Goal: Complete application form: Complete application form

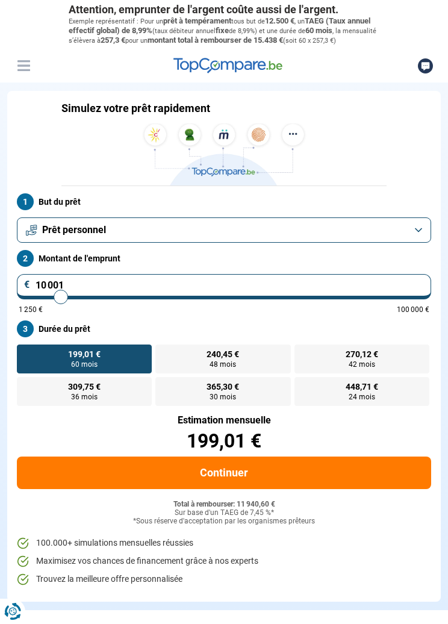
click at [406, 236] on button "Prêt personnel" at bounding box center [224, 229] width 414 height 25
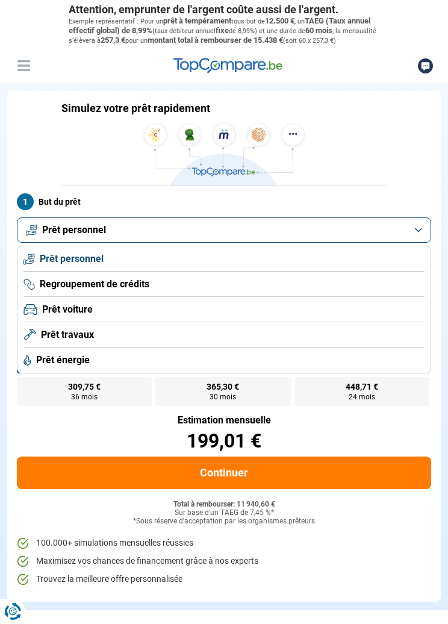
click at [78, 341] on span "Prêt travaux" at bounding box center [67, 334] width 53 height 13
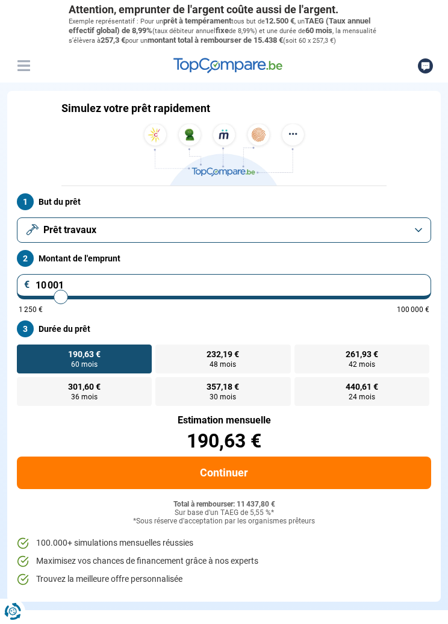
type input "10 250"
type input "10250"
type input "10 500"
type input "10500"
type input "10 750"
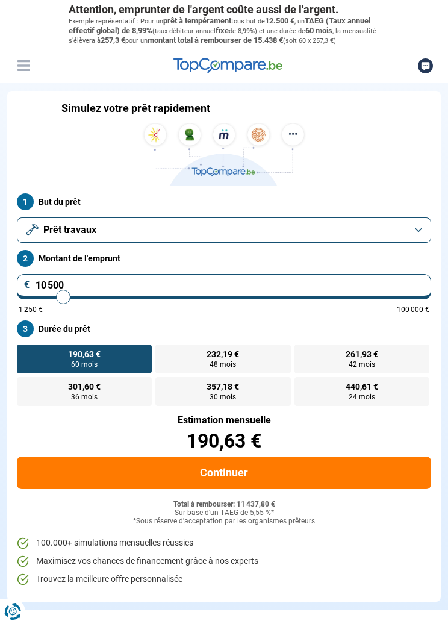
type input "10750"
type input "11 000"
type input "11000"
type input "11 250"
type input "11250"
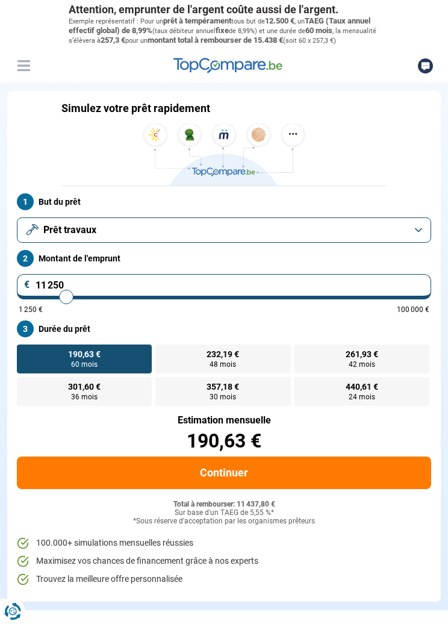
type input "11 500"
type input "11500"
type input "11 750"
type input "11750"
type input "12 000"
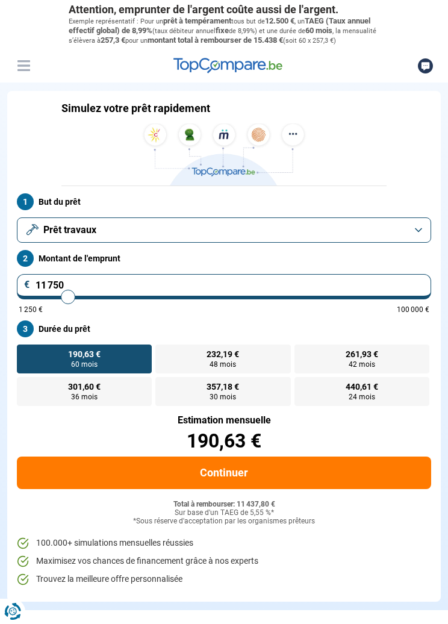
type input "12000"
type input "12 250"
type input "12250"
type input "12 500"
type input "12500"
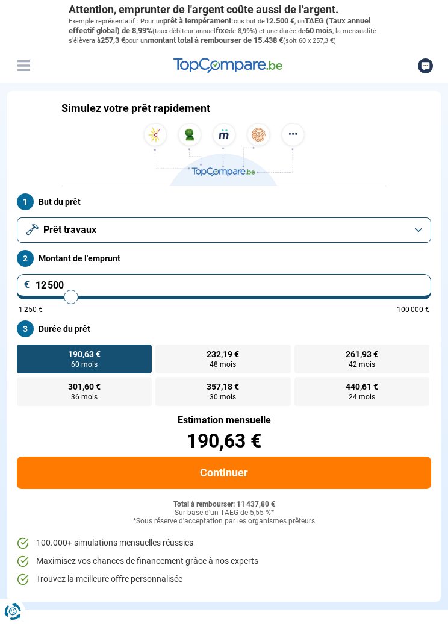
type input "12 750"
type input "12750"
type input "13 000"
type input "13000"
type input "13 250"
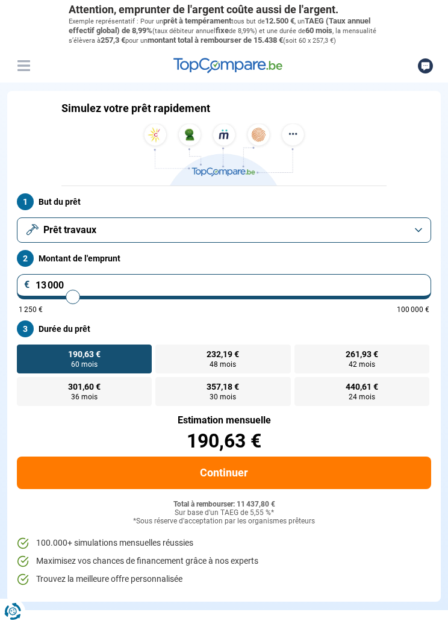
type input "13250"
type input "13 500"
type input "13500"
type input "13 750"
type input "13750"
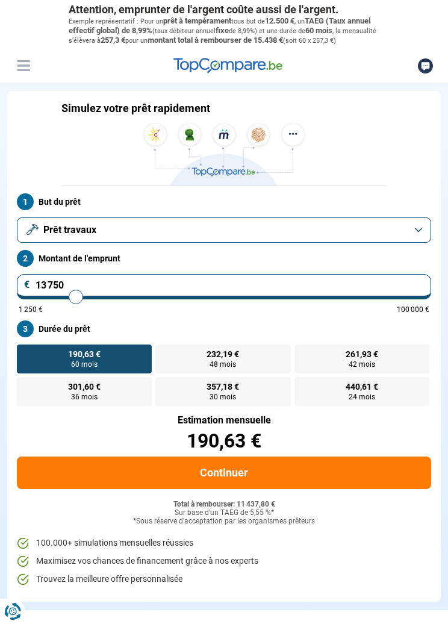
type input "14 000"
type input "14000"
type input "14 250"
type input "14250"
type input "14 500"
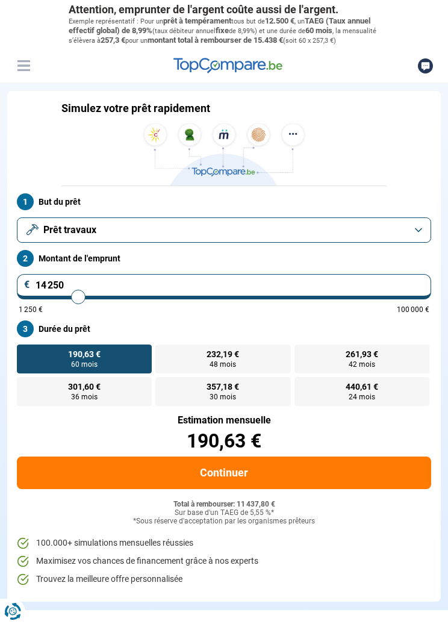
type input "14500"
type input "14 750"
type input "14750"
type input "15 000"
type input "15000"
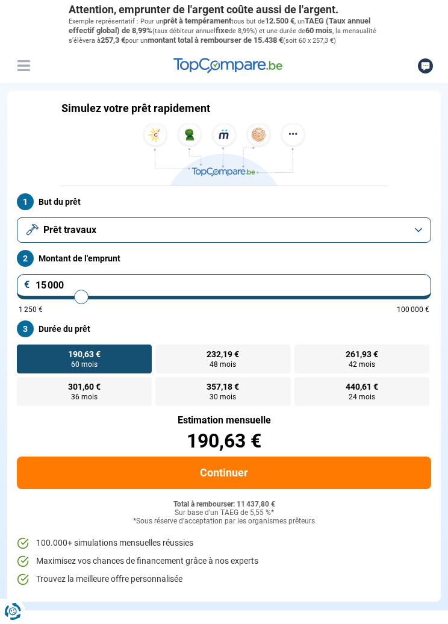
type input "15 250"
type input "15250"
type input "15 000"
type input "15000"
click at [95, 406] on label "452,35 € 36 mois" at bounding box center [84, 391] width 135 height 29
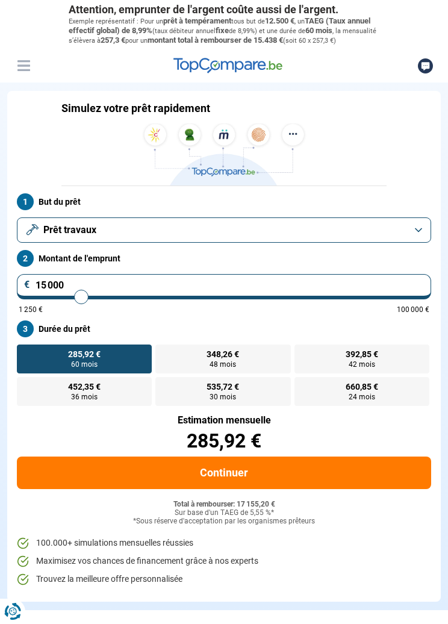
click at [25, 385] on input "452,35 € 36 mois" at bounding box center [21, 381] width 8 height 8
radio input "true"
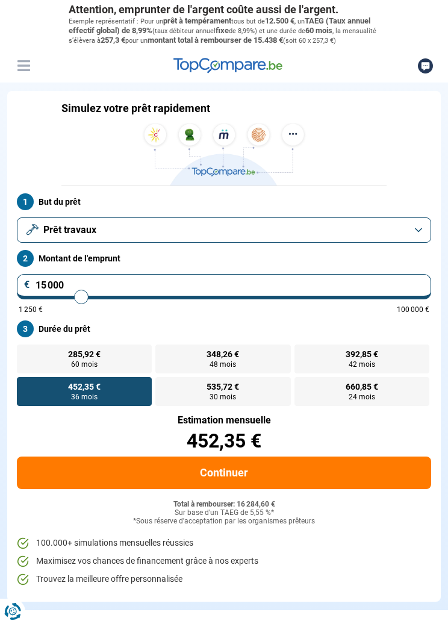
click at [221, 480] on button "Continuer" at bounding box center [224, 472] width 414 height 33
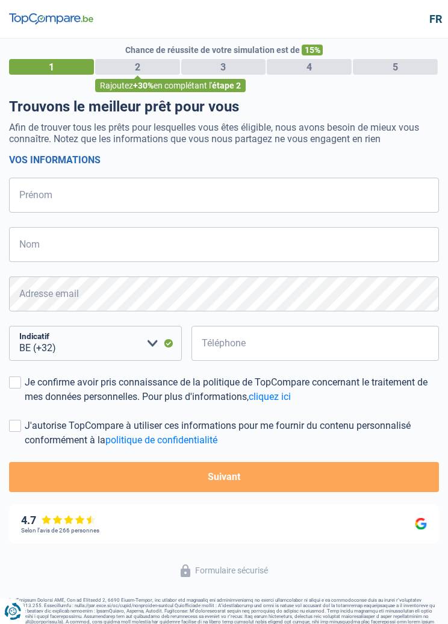
select select "32"
